Goal: Find specific page/section: Find specific page/section

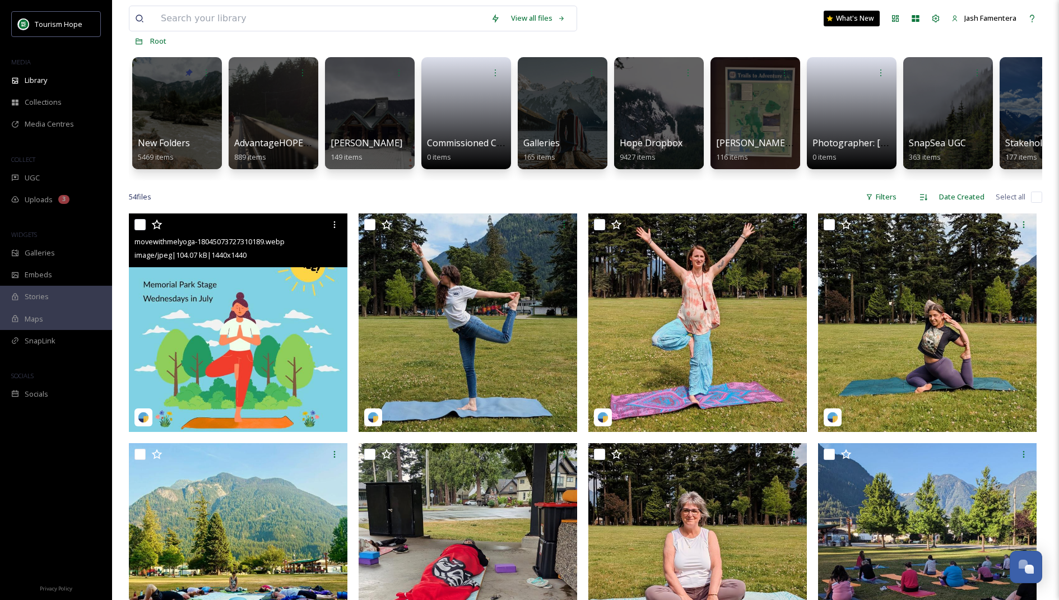
scroll to position [119, 0]
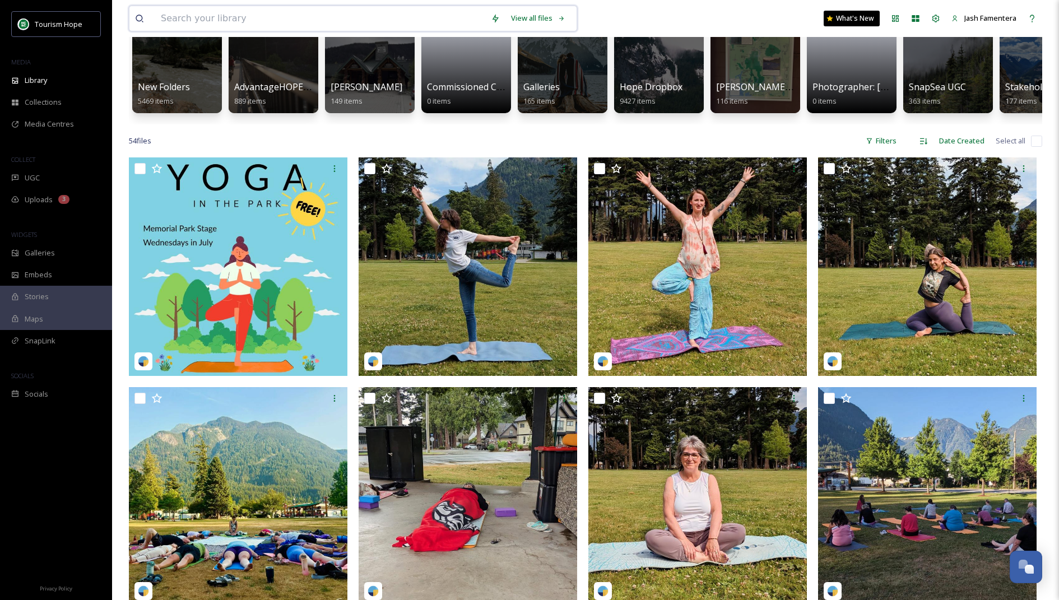
click at [228, 13] on input at bounding box center [320, 18] width 330 height 25
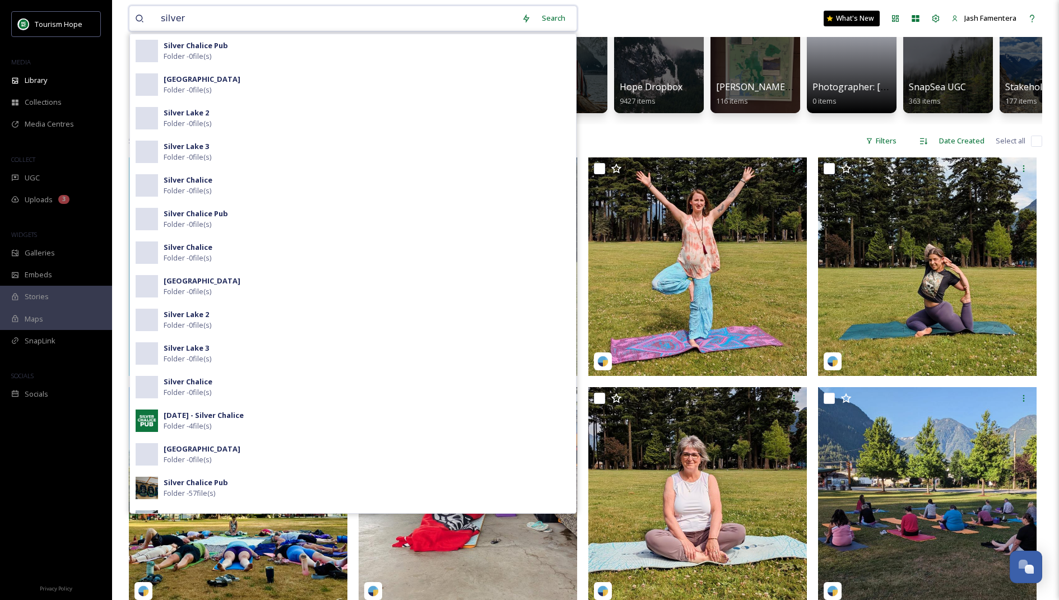
type input "silver"
click at [259, 47] on div "Silver Chalice Pub Folder - 0 file(s)" at bounding box center [367, 50] width 407 height 21
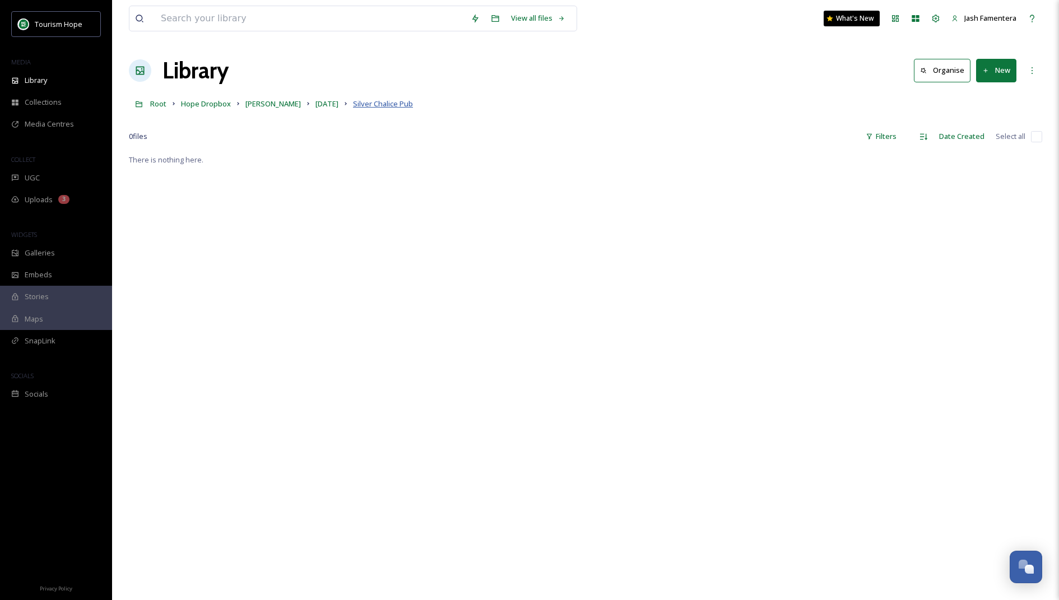
click at [399, 107] on span "Silver Chalice Pub" at bounding box center [383, 104] width 60 height 10
click at [286, 17] on input at bounding box center [310, 18] width 310 height 25
type input "silver"
click at [553, 12] on div "Search" at bounding box center [553, 18] width 35 height 22
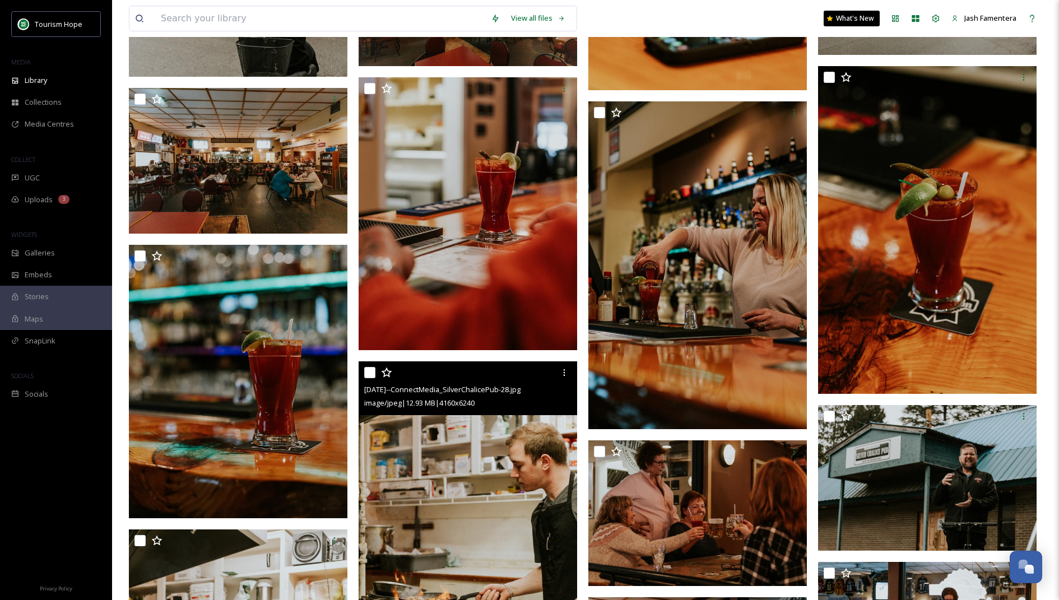
scroll to position [7439, 0]
